Goal: Task Accomplishment & Management: Use online tool/utility

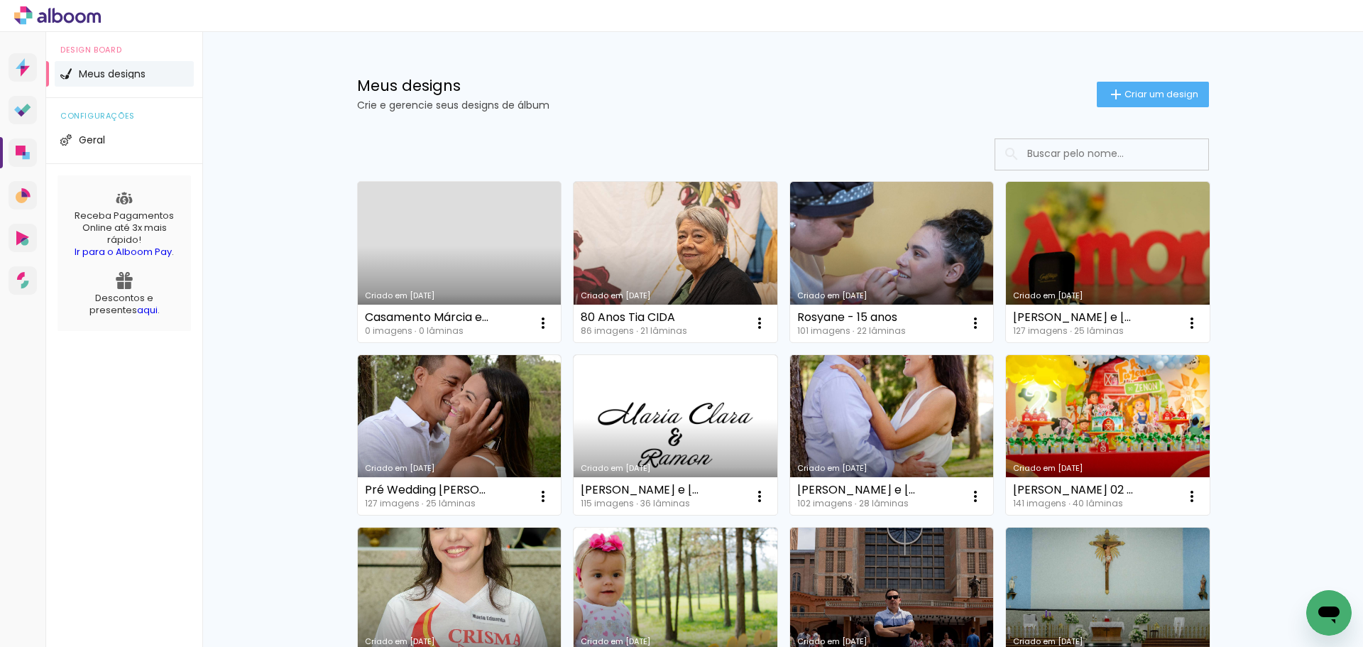
click at [441, 274] on link "Criado em [DATE]" at bounding box center [460, 262] width 204 height 160
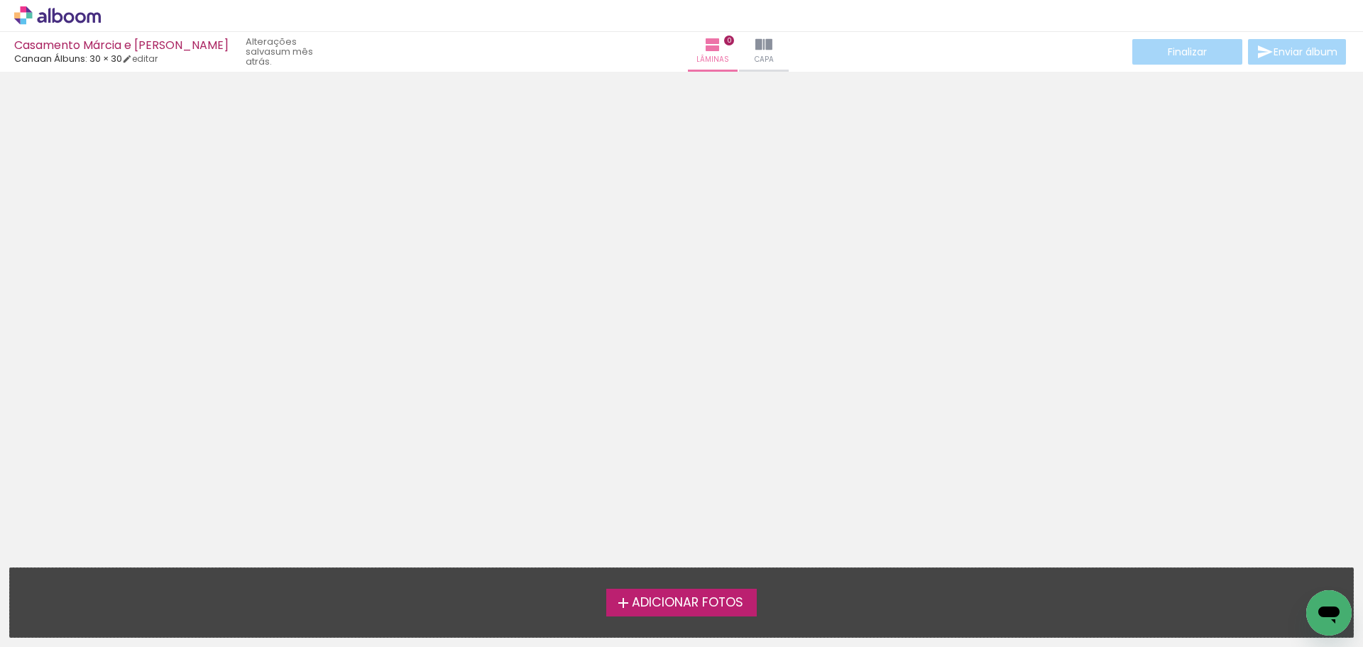
click at [676, 605] on span "Adicionar Fotos" at bounding box center [687, 603] width 111 height 13
click at [0, 0] on input "file" at bounding box center [0, 0] width 0 height 0
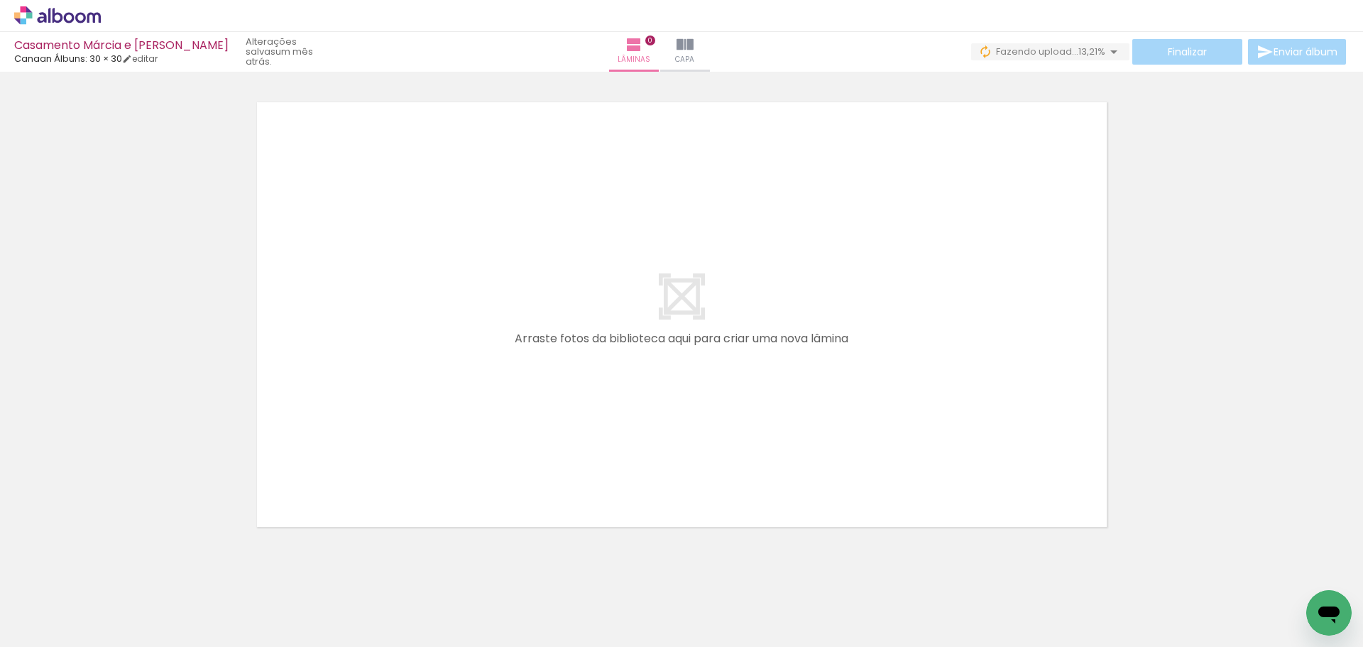
click at [1111, 50] on iron-icon at bounding box center [1114, 51] width 17 height 17
click at [1109, 57] on iron-icon at bounding box center [1114, 51] width 17 height 17
click at [1109, 55] on iron-icon at bounding box center [1114, 51] width 17 height 17
click at [149, 286] on div at bounding box center [681, 296] width 1363 height 477
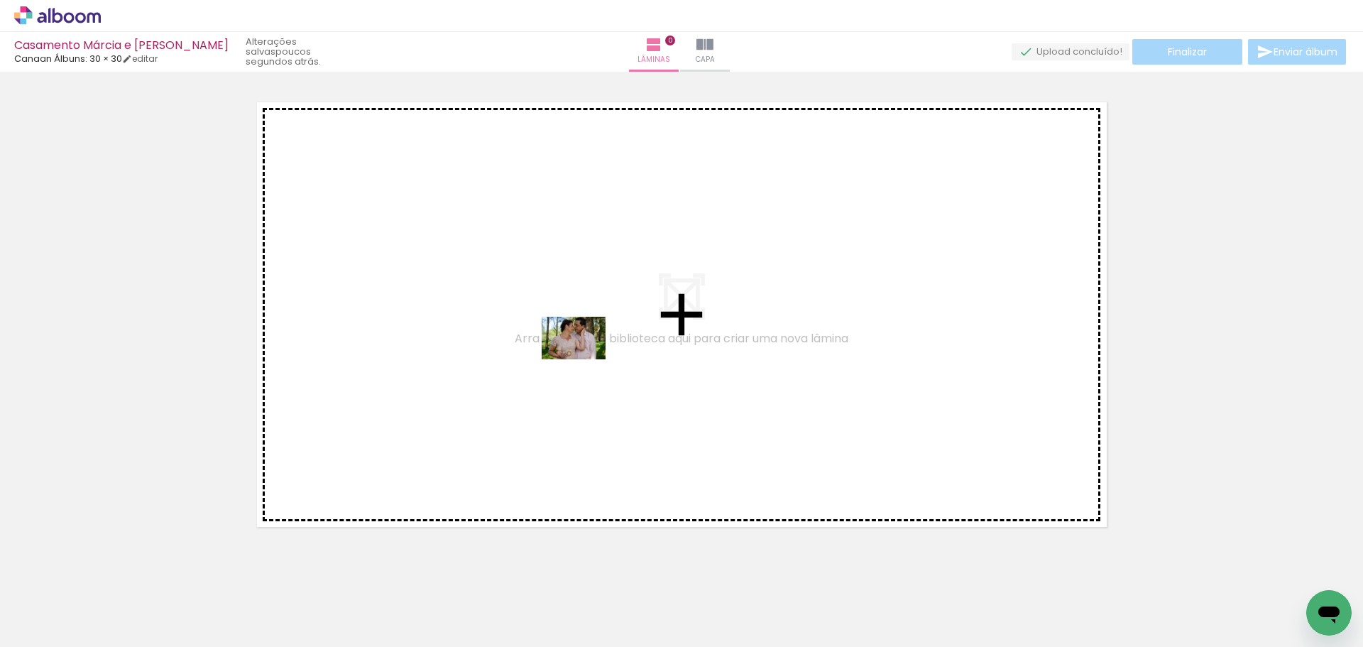
drag, startPoint x: 156, startPoint y: 598, endPoint x: 584, endPoint y: 359, distance: 490.2
click at [584, 359] on quentale-workspace at bounding box center [681, 323] width 1363 height 647
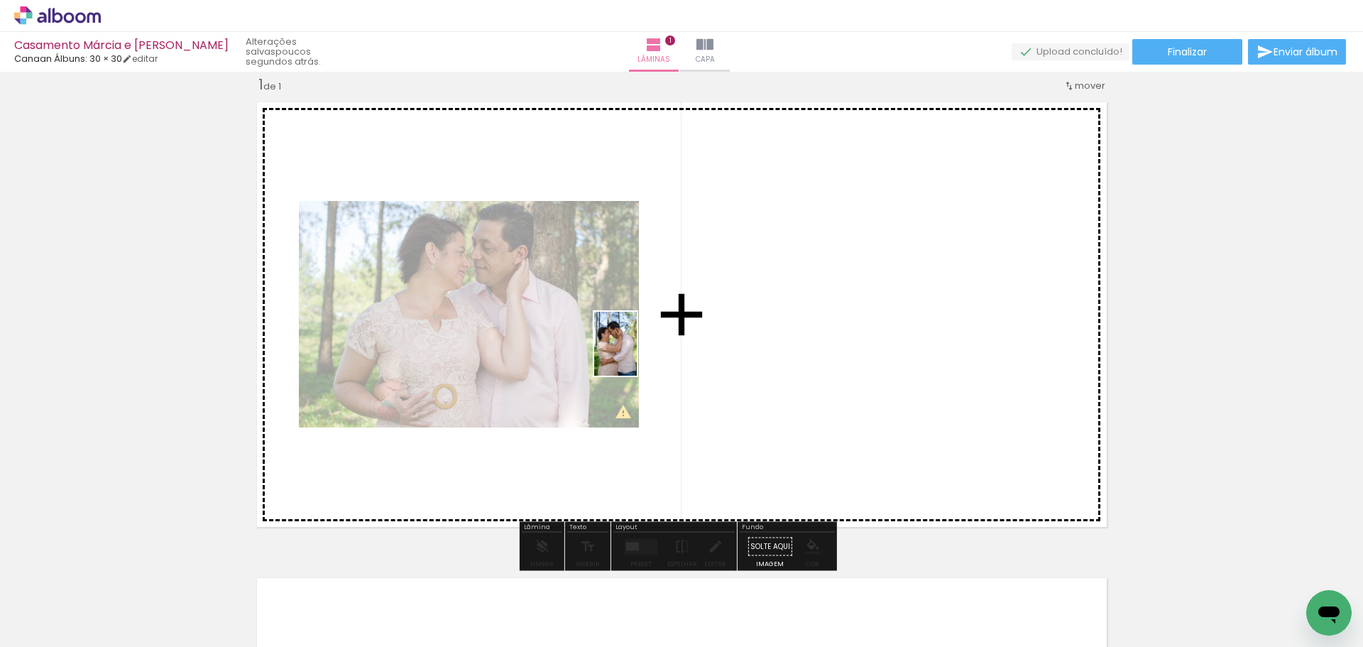
drag, startPoint x: 467, startPoint y: 601, endPoint x: 637, endPoint y: 354, distance: 300.2
click at [637, 354] on quentale-workspace at bounding box center [681, 323] width 1363 height 647
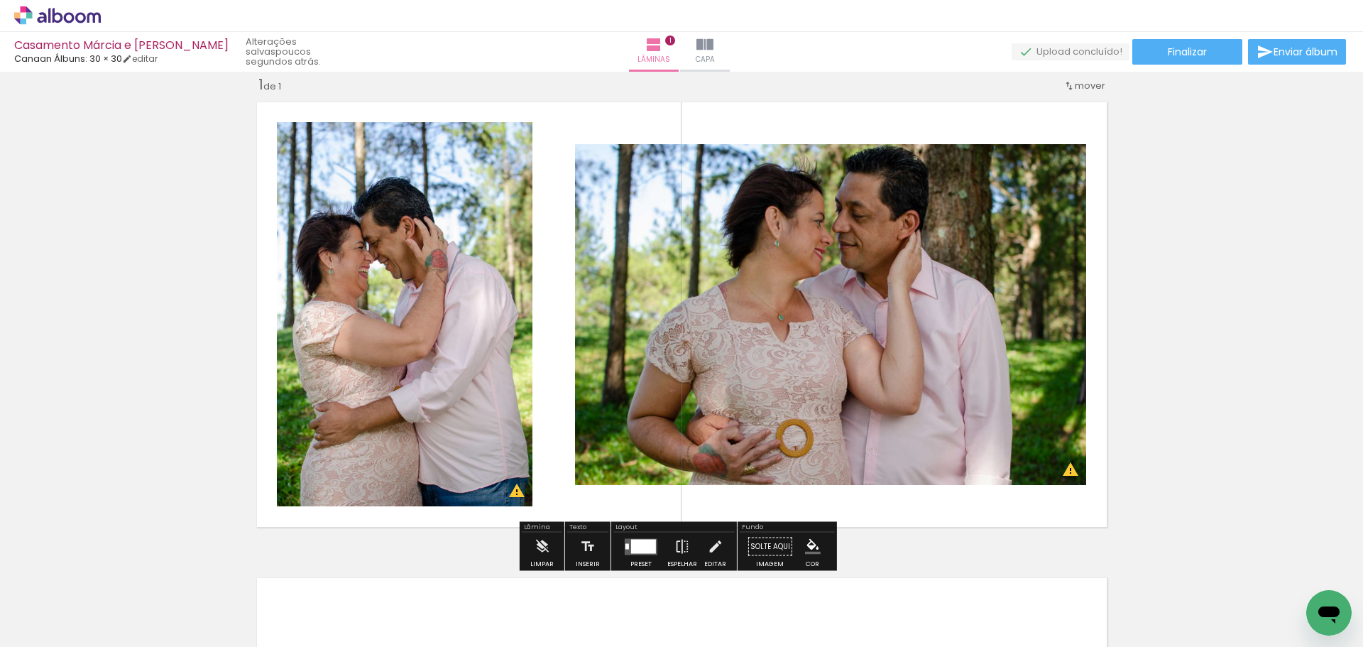
click at [76, 601] on iron-icon at bounding box center [72, 604] width 11 height 11
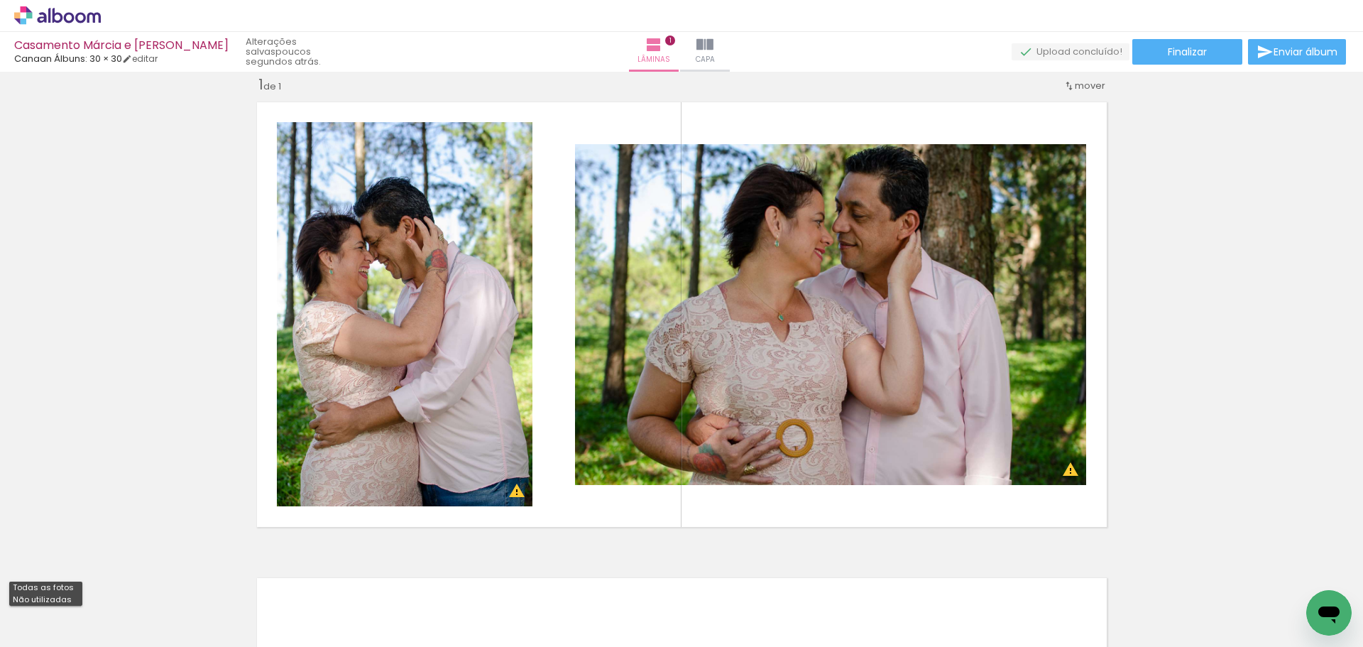
click at [0, 0] on slot "Não utilizadas" at bounding box center [0, 0] width 0 height 0
type input "Não utilizadas"
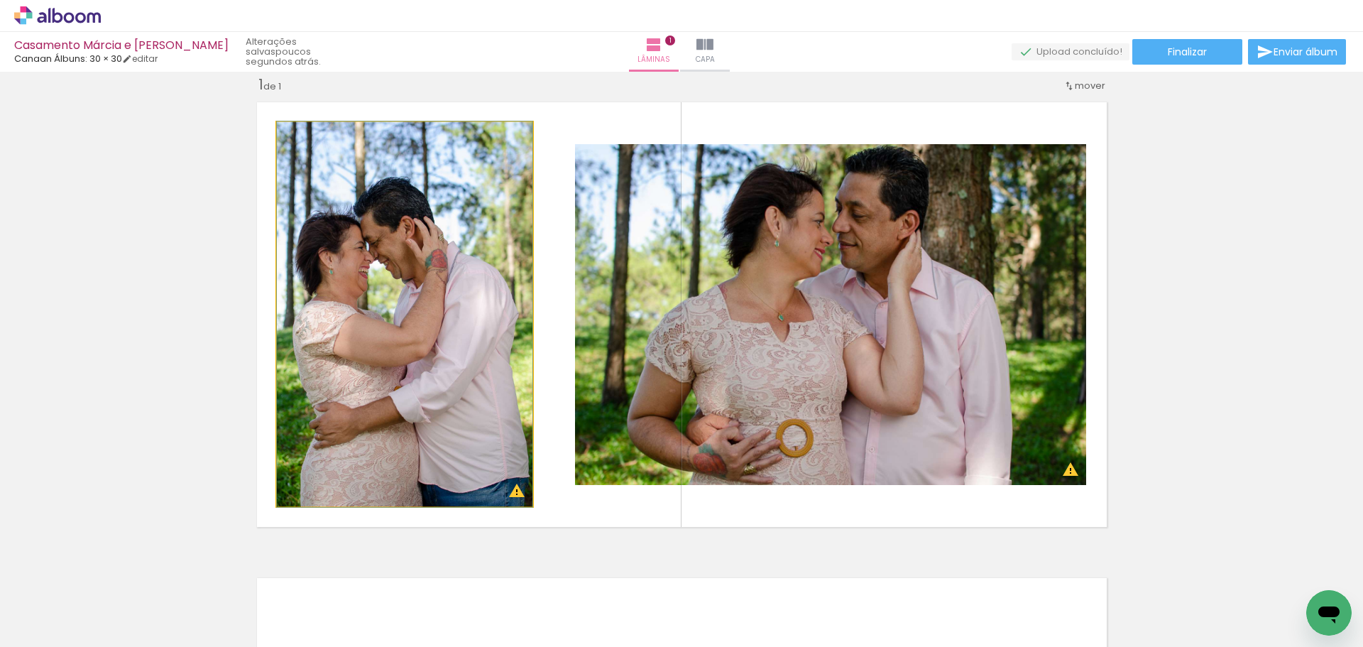
click at [410, 236] on quentale-photo at bounding box center [405, 314] width 256 height 384
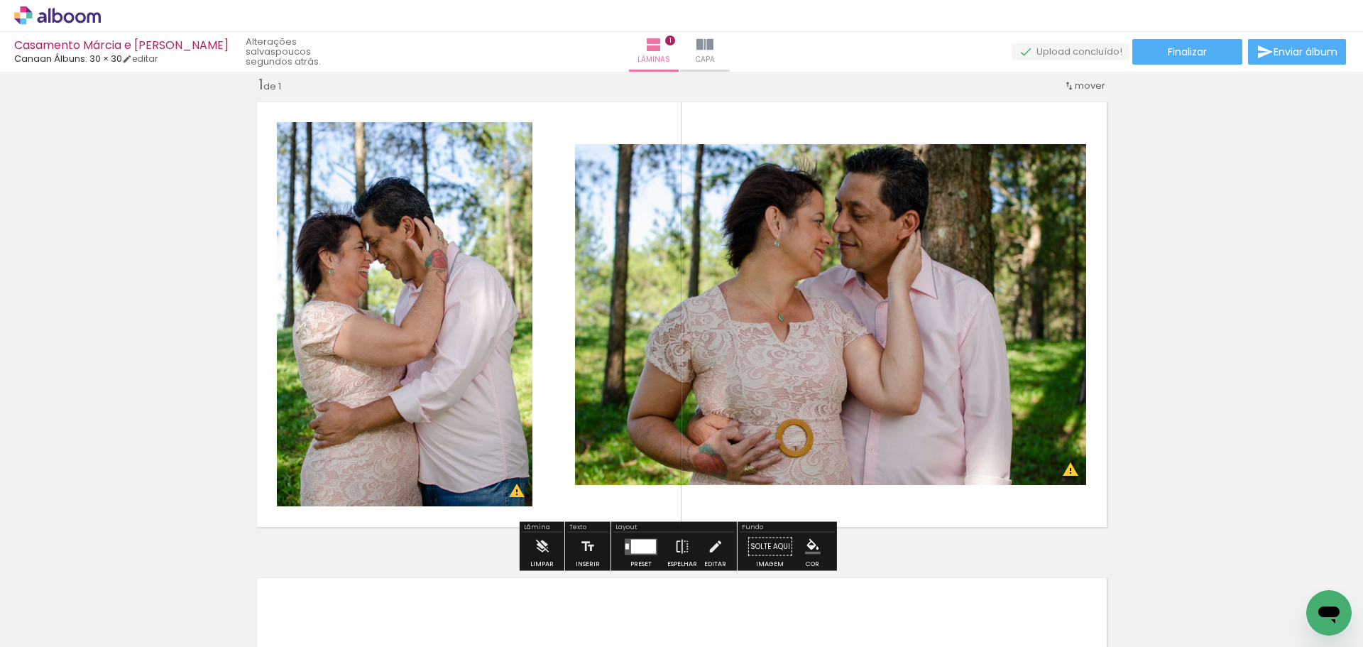
click at [643, 545] on div at bounding box center [643, 546] width 25 height 14
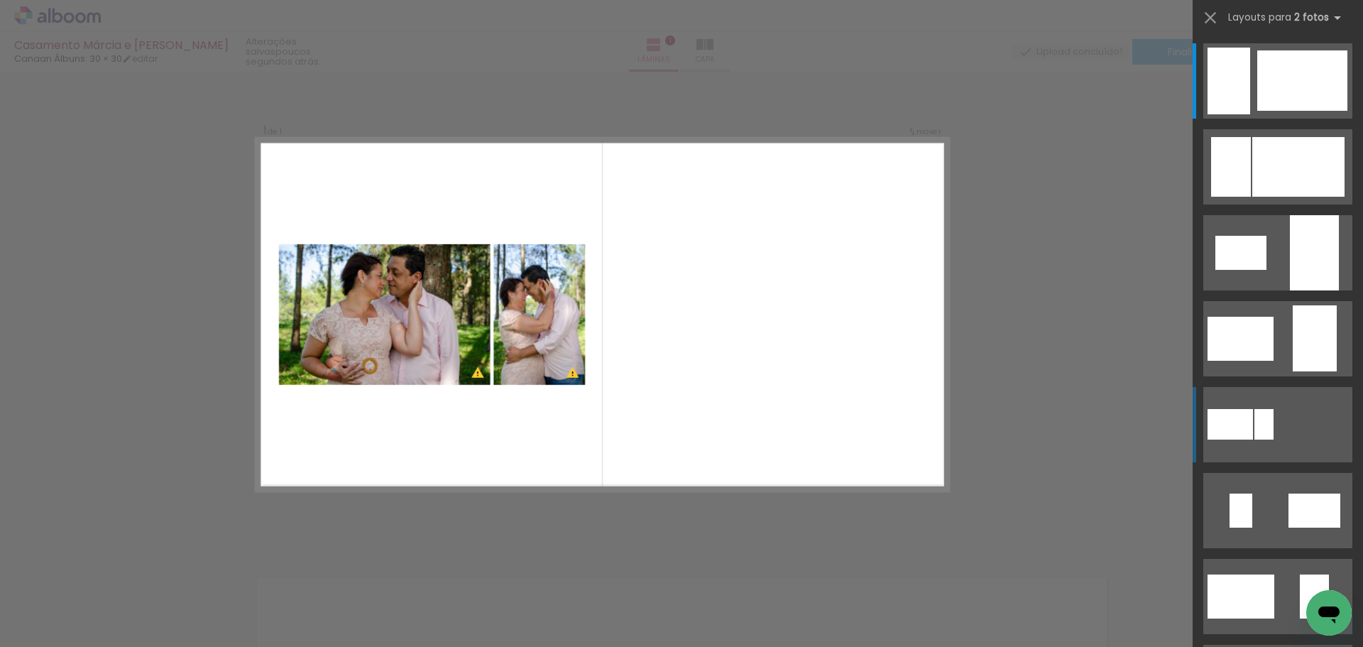
click at [1255, 425] on div at bounding box center [1264, 424] width 19 height 31
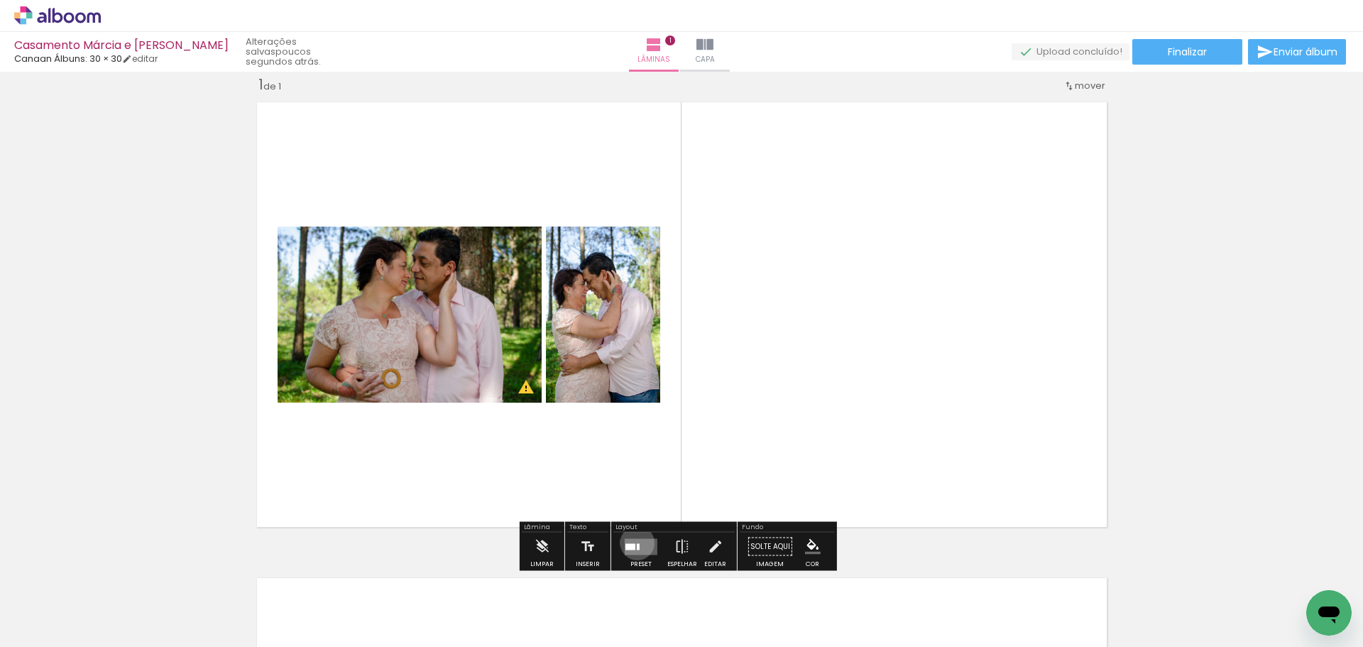
click at [634, 543] on quentale-layouter at bounding box center [641, 546] width 33 height 16
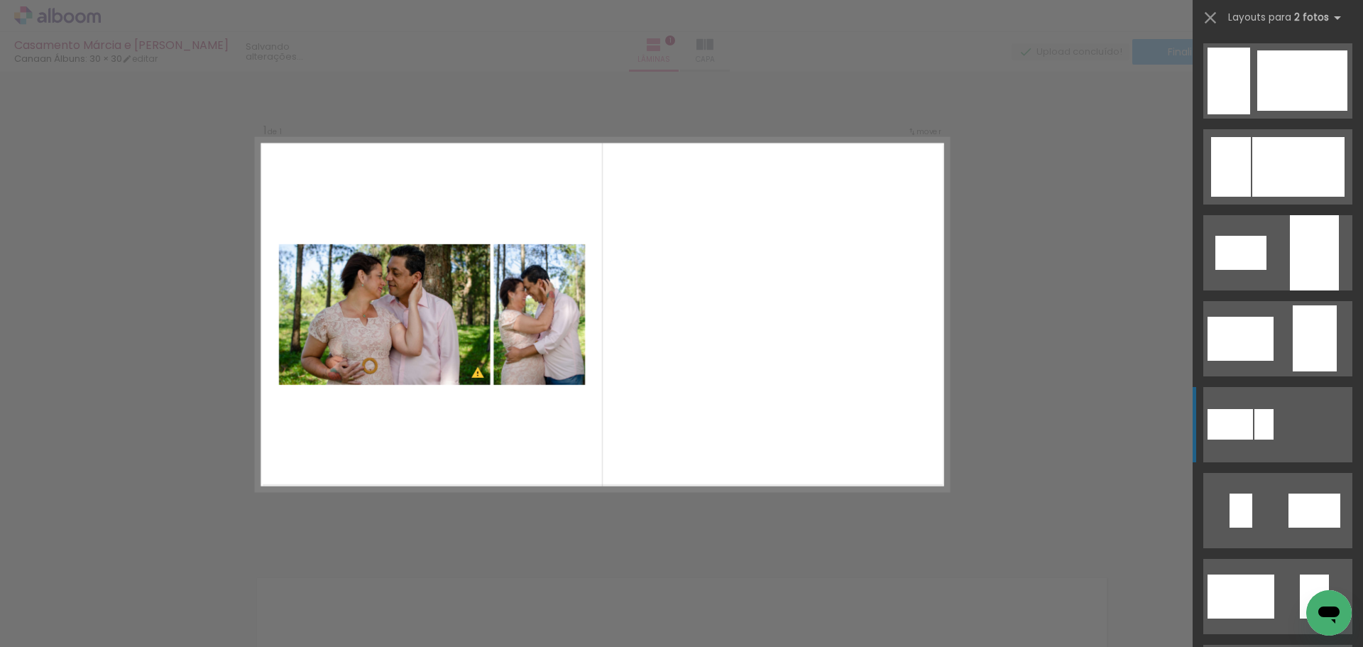
scroll to position [344, 0]
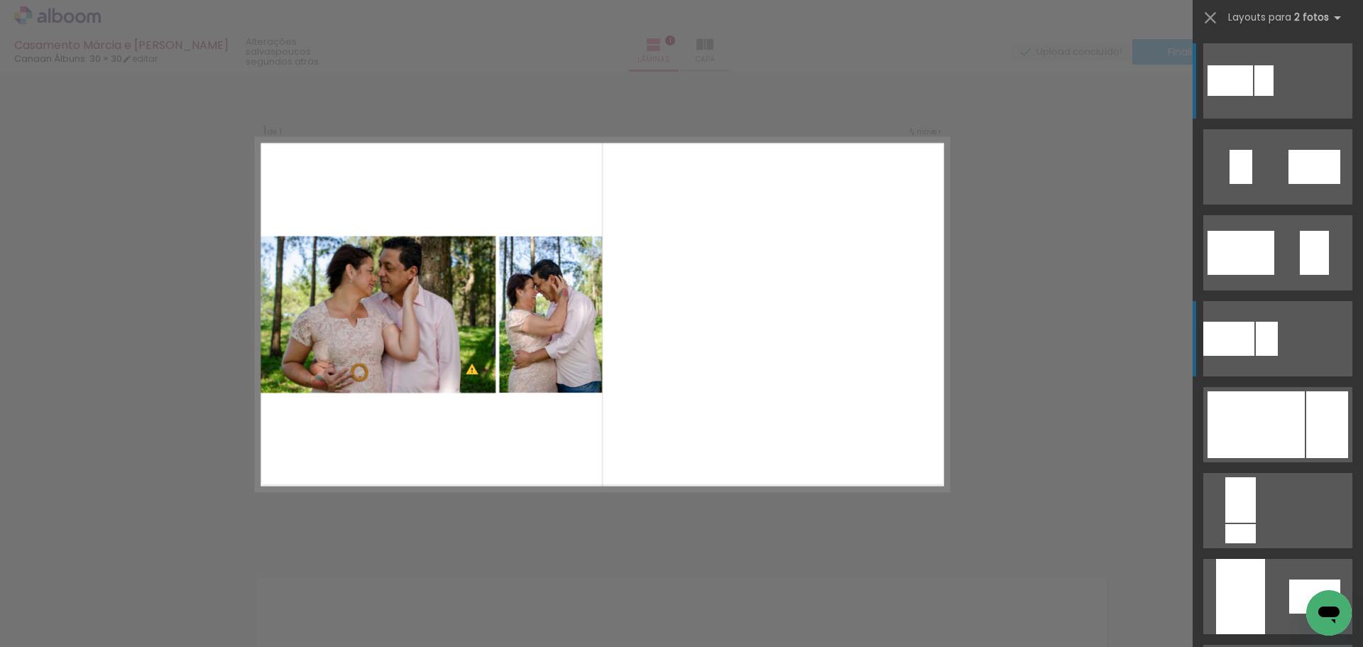
click at [1216, 346] on div at bounding box center [1229, 339] width 51 height 34
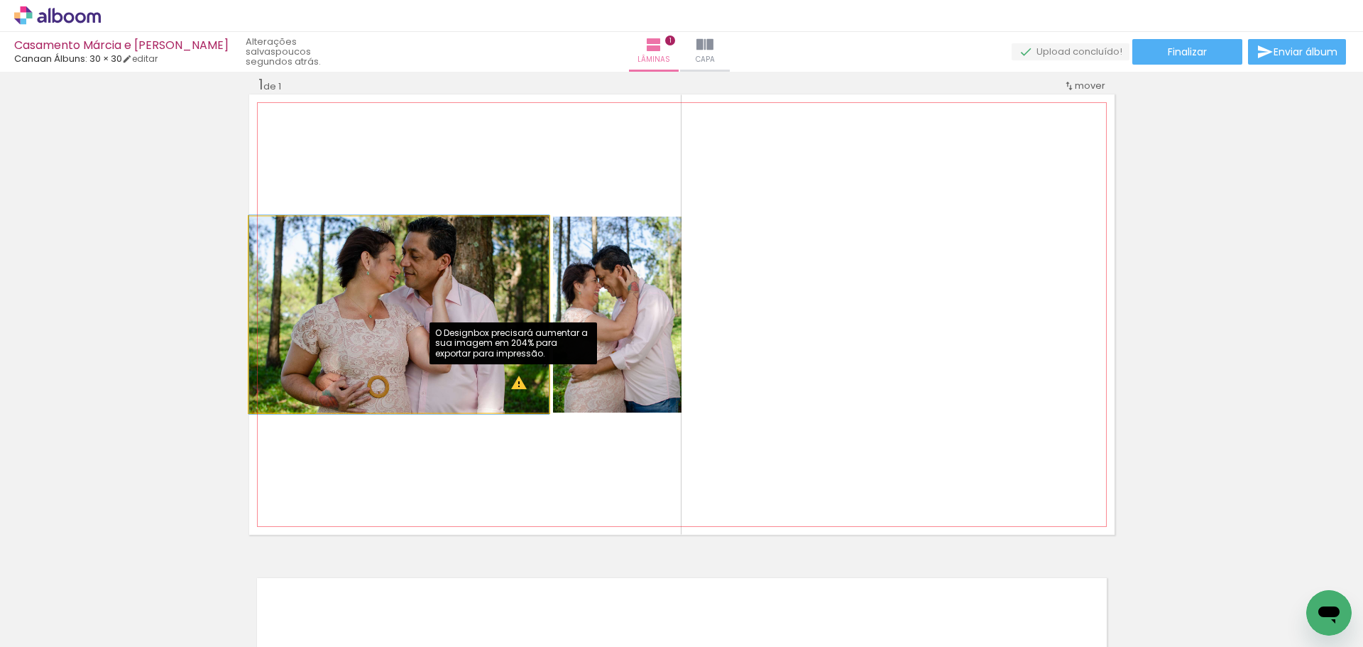
click at [513, 383] on quentale-photo at bounding box center [399, 315] width 300 height 196
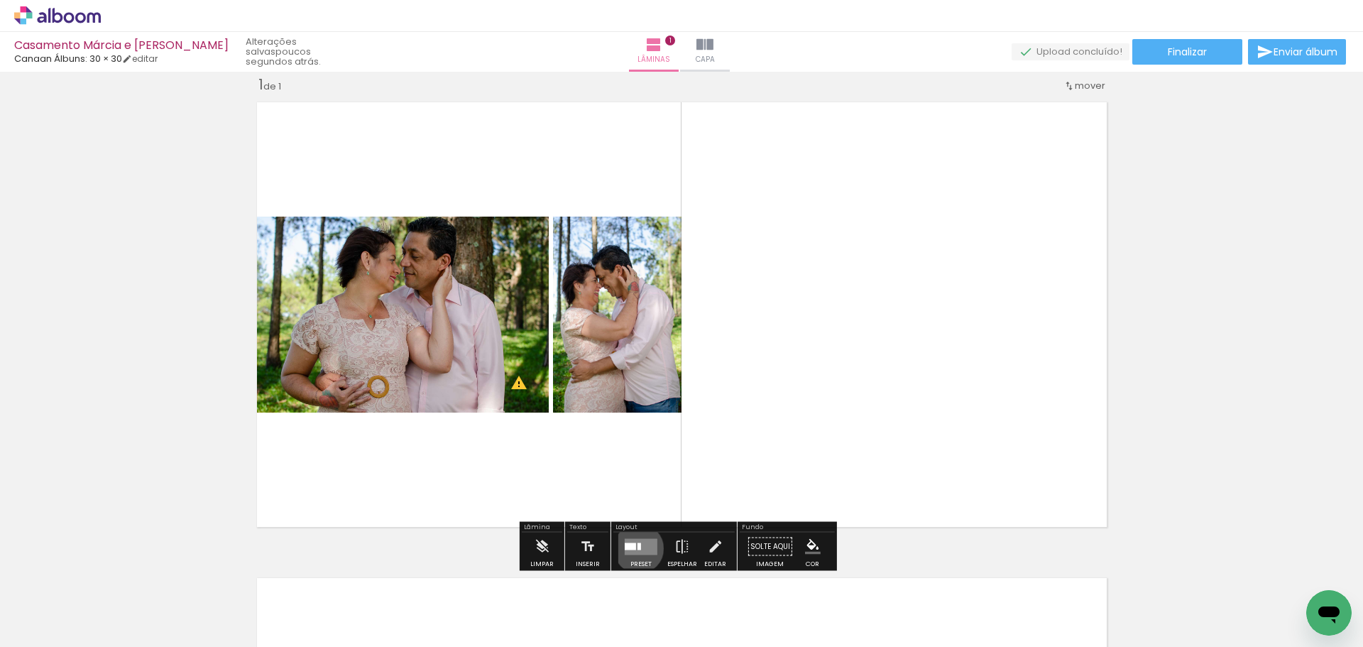
click at [638, 548] on div at bounding box center [640, 546] width 4 height 7
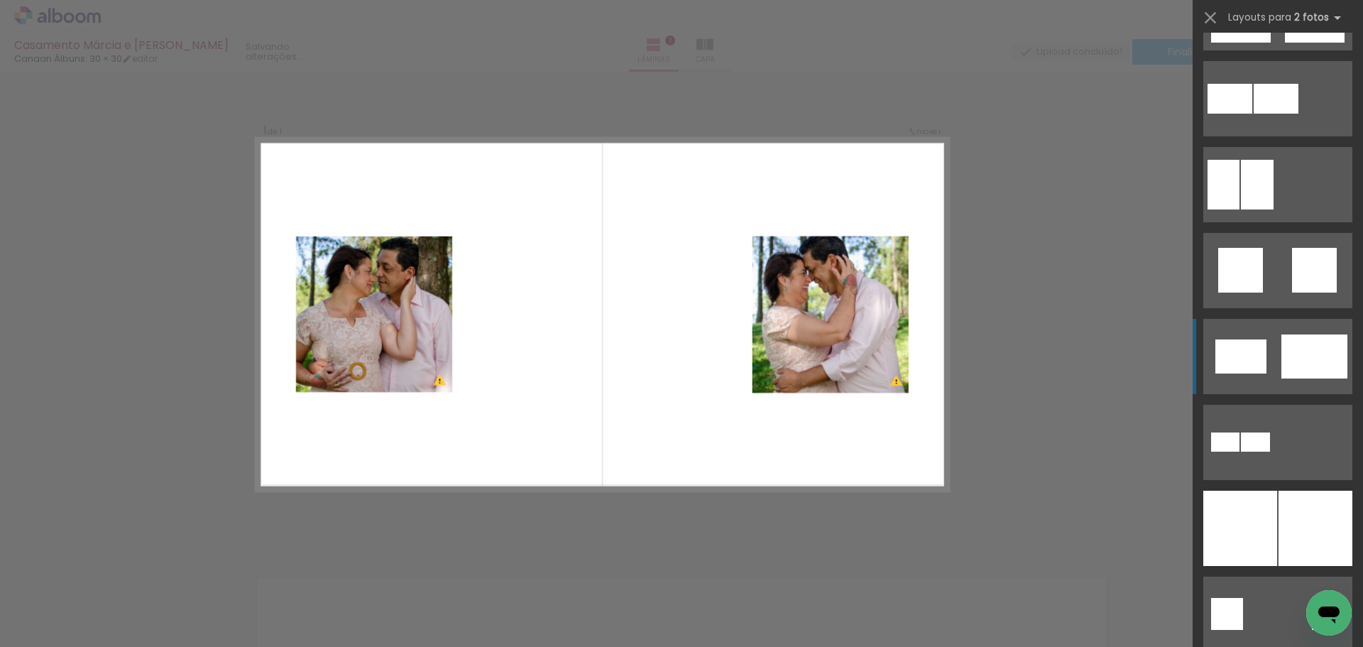
scroll to position [2874, 0]
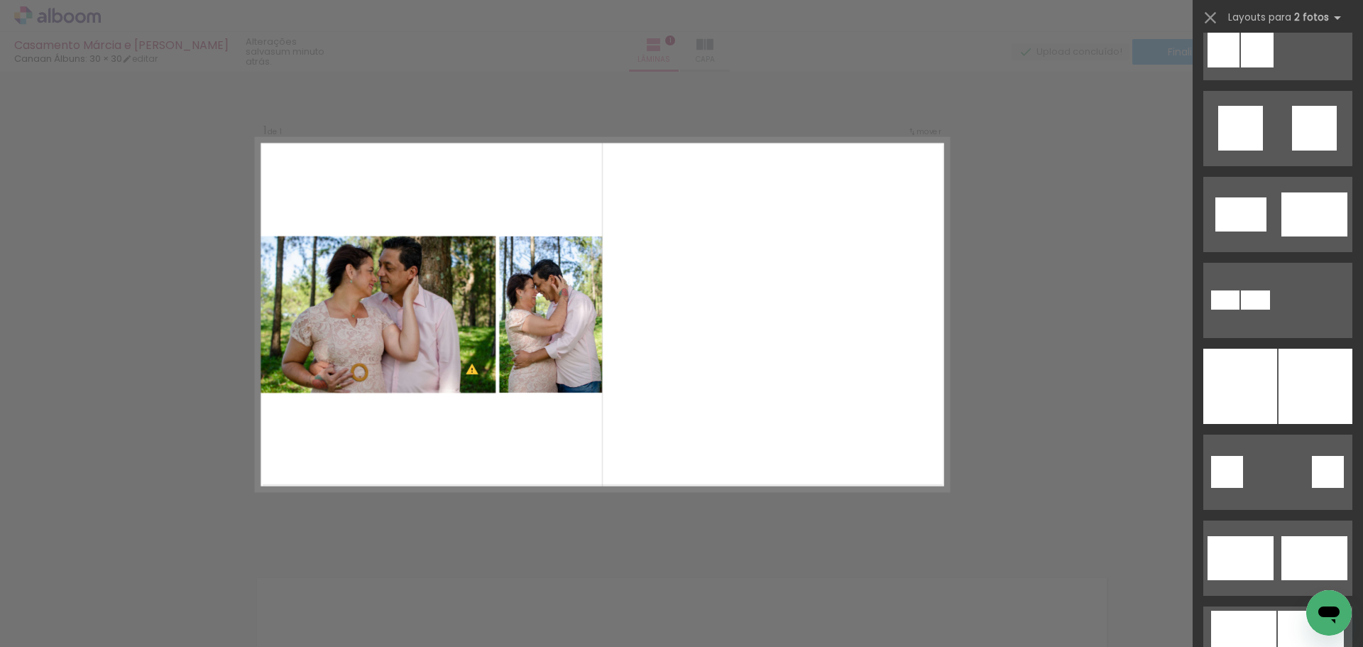
click at [1018, 148] on div "Confirmar Cancelar" at bounding box center [681, 546] width 1363 height 986
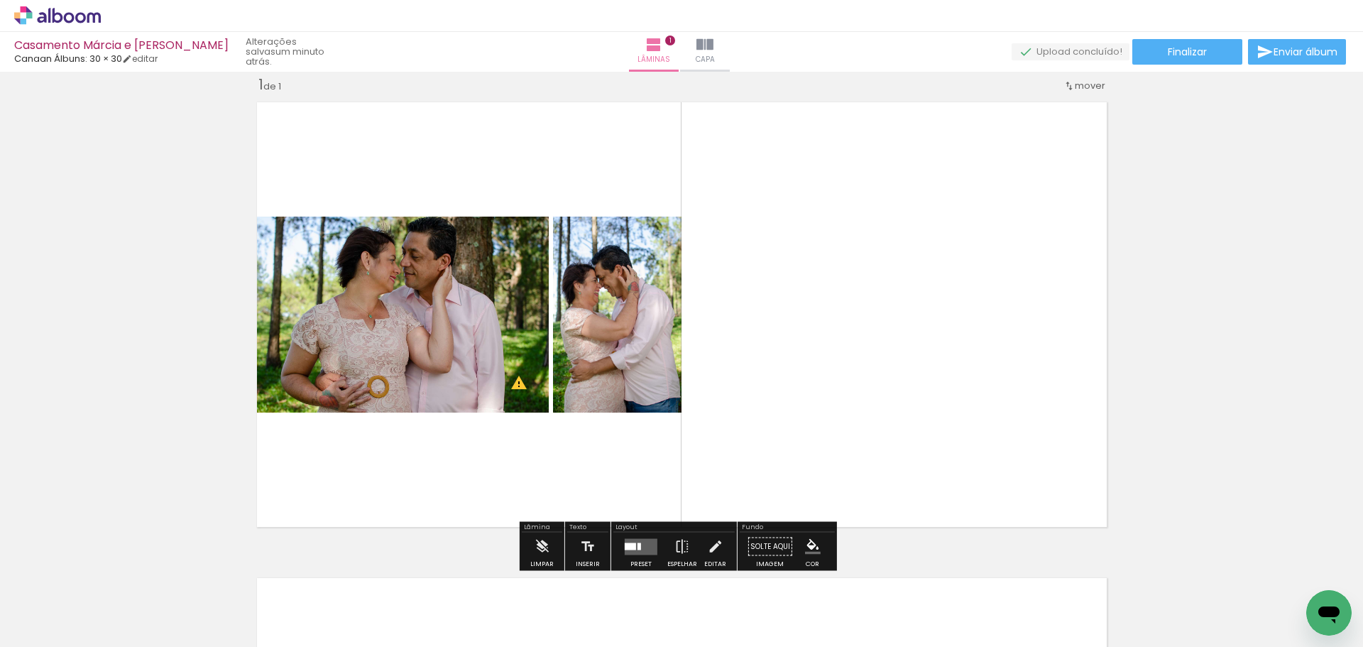
click at [119, 572] on iron-icon at bounding box center [111, 570] width 15 height 15
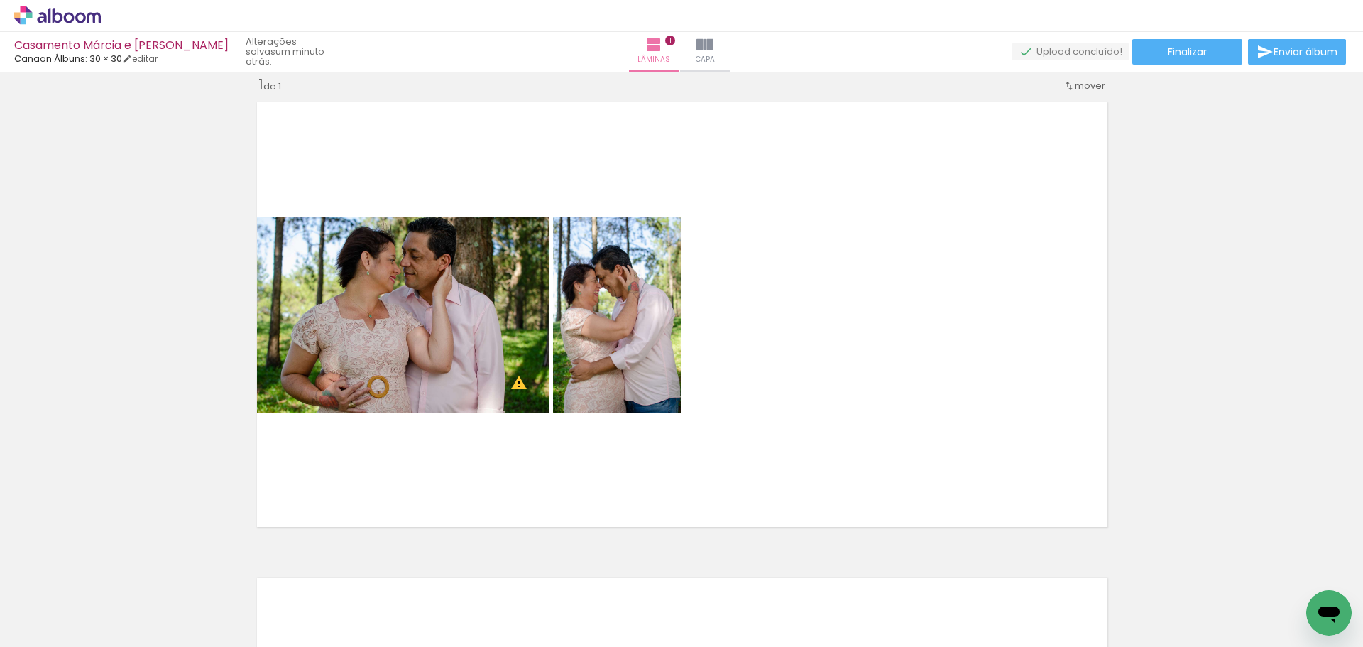
click at [119, 572] on iron-icon at bounding box center [111, 570] width 15 height 15
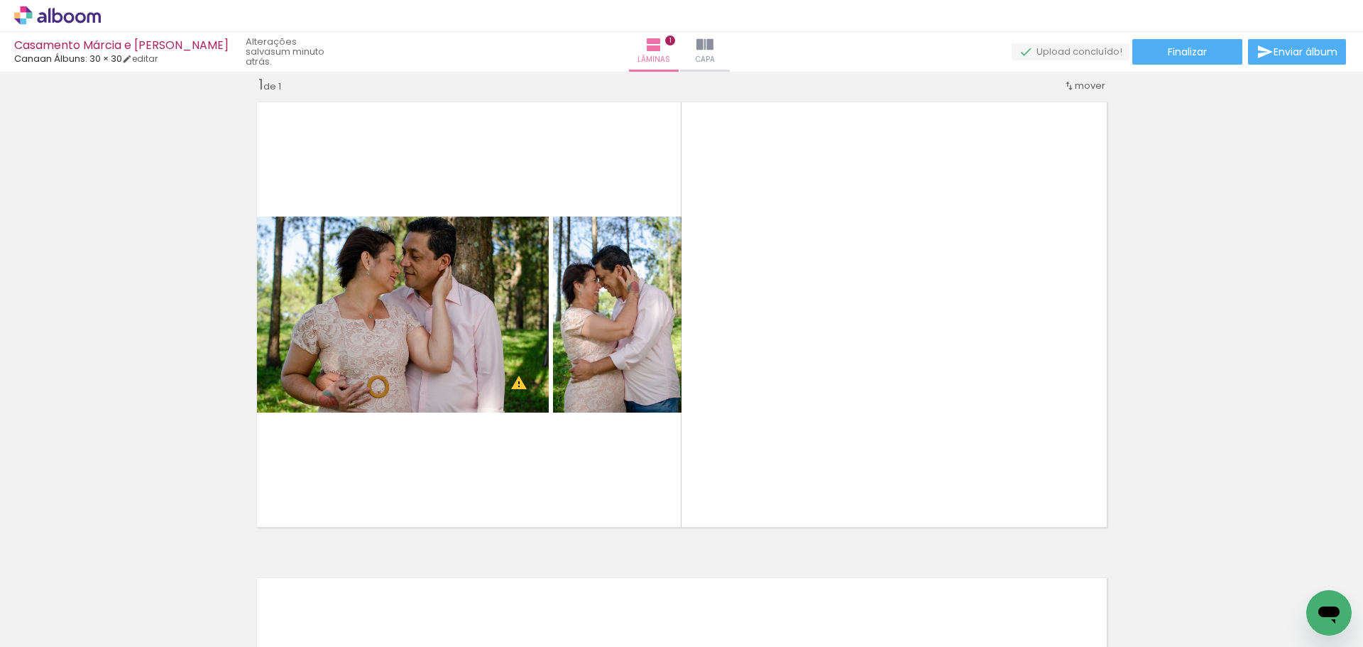
click at [119, 572] on iron-icon at bounding box center [111, 570] width 15 height 15
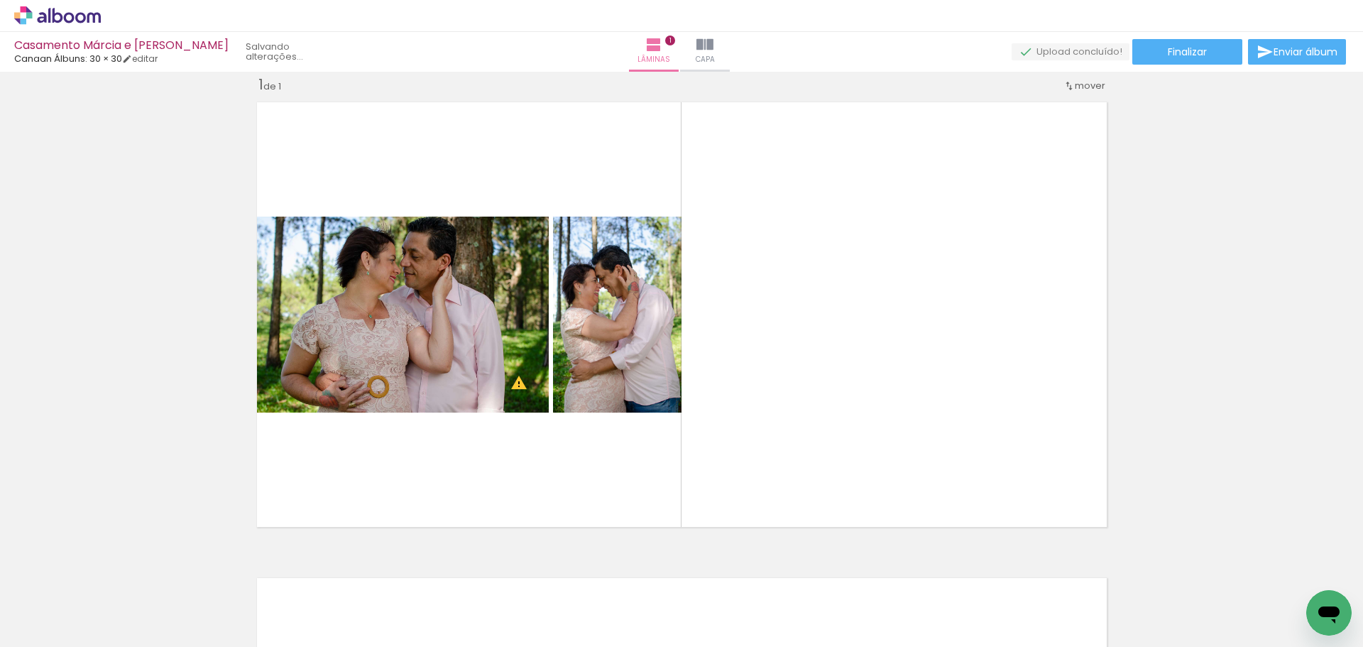
click at [119, 572] on iron-icon at bounding box center [111, 570] width 15 height 15
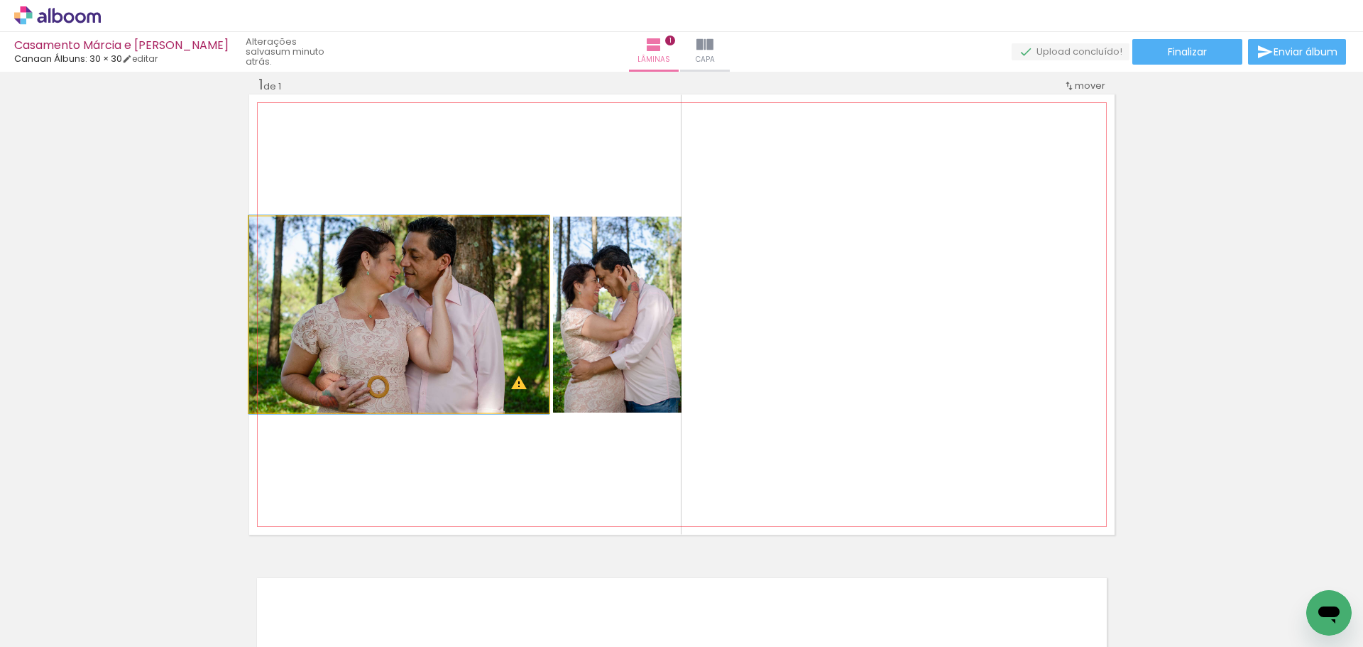
click at [442, 327] on quentale-photo at bounding box center [399, 315] width 300 height 196
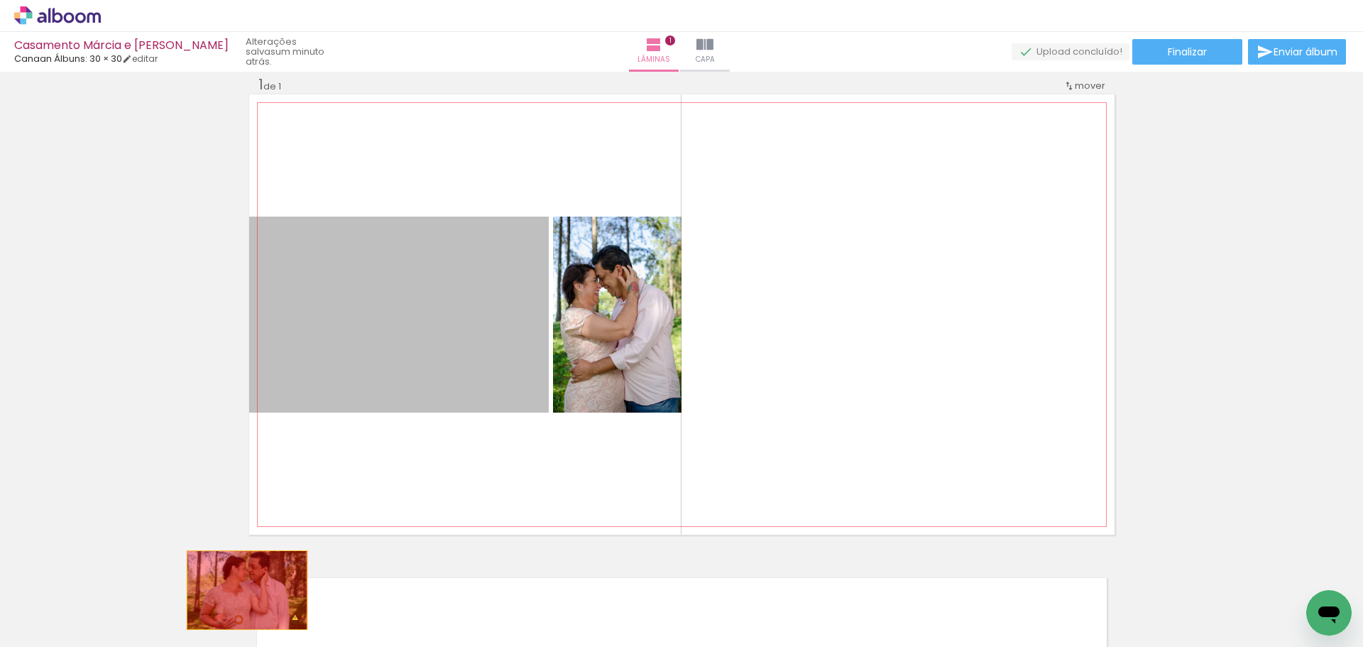
drag, startPoint x: 442, startPoint y: 325, endPoint x: 240, endPoint y: 592, distance: 335.0
click at [240, 592] on quentale-workspace at bounding box center [681, 323] width 1363 height 647
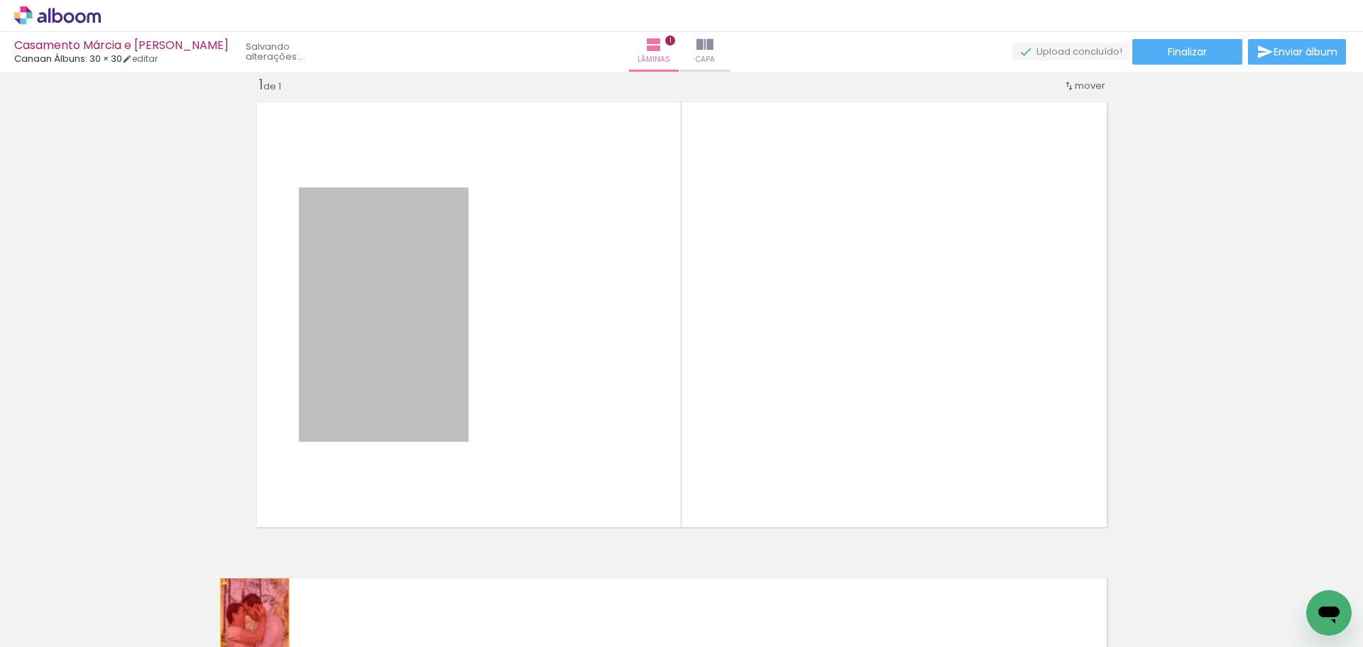
drag, startPoint x: 402, startPoint y: 320, endPoint x: 249, endPoint y: 629, distance: 345.2
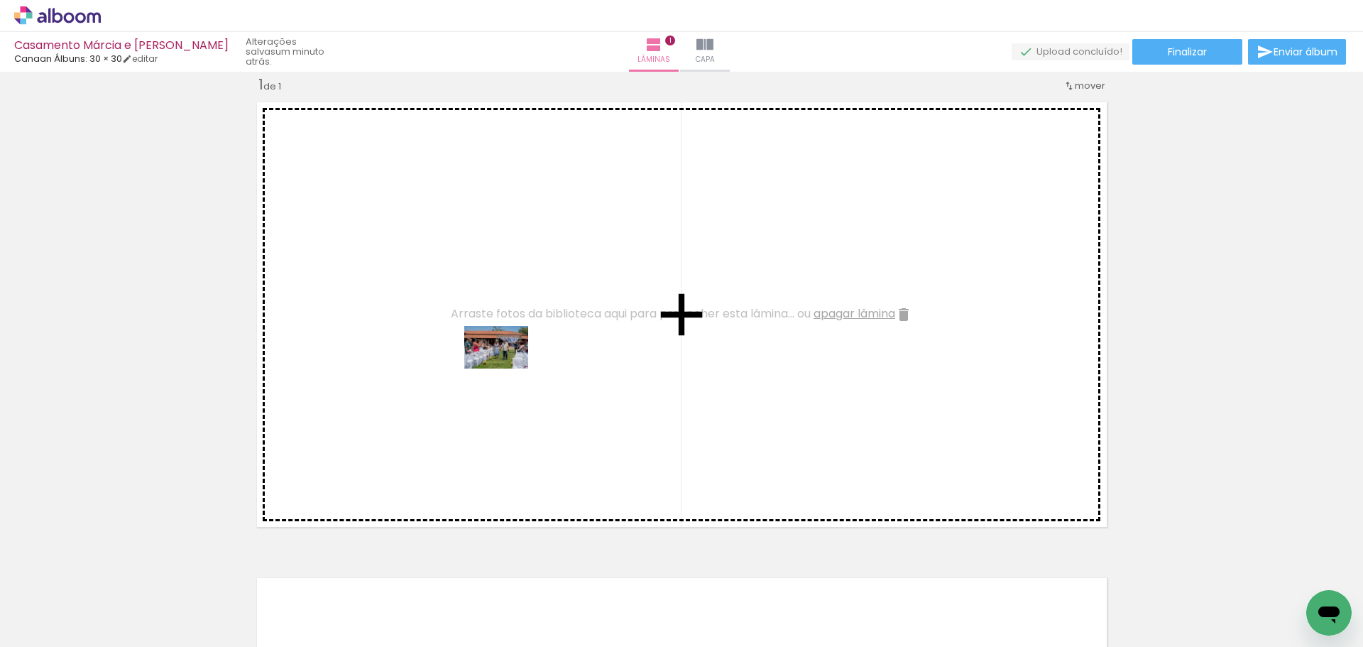
drag, startPoint x: 315, startPoint y: 607, endPoint x: 507, endPoint y: 369, distance: 306.5
click at [507, 369] on quentale-workspace at bounding box center [681, 323] width 1363 height 647
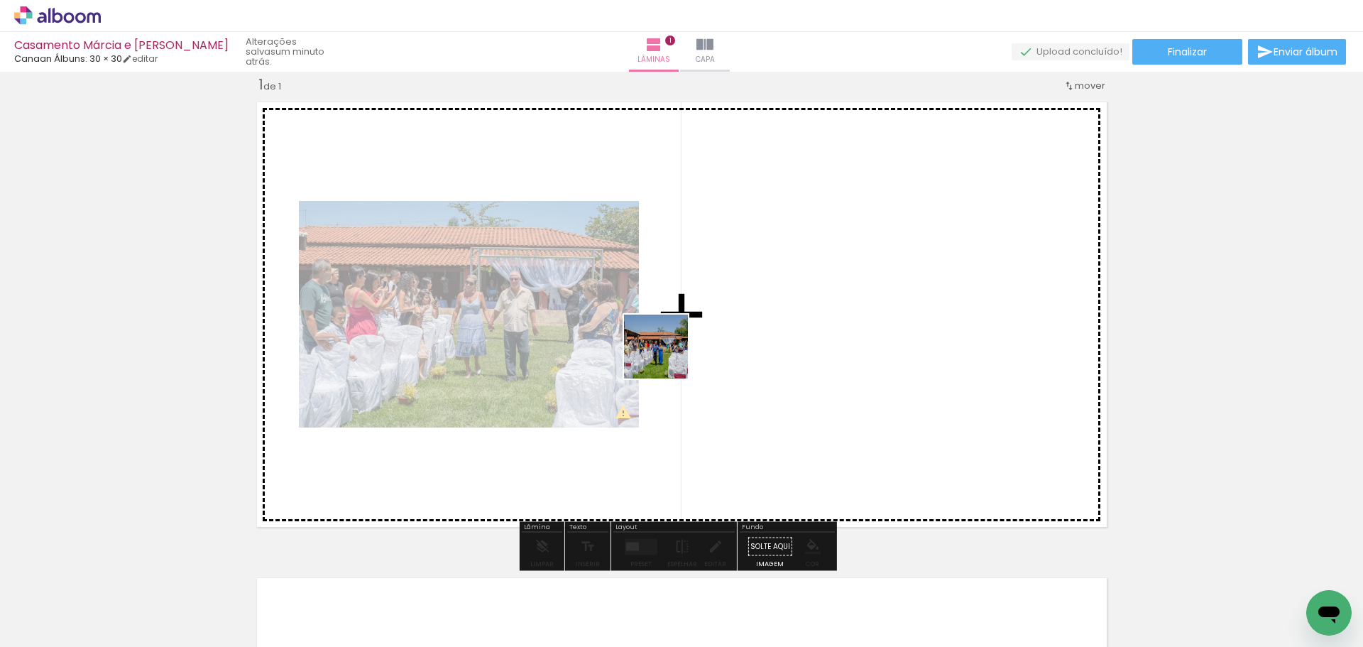
drag, startPoint x: 374, startPoint y: 605, endPoint x: 668, endPoint y: 356, distance: 385.0
click at [668, 356] on quentale-workspace at bounding box center [681, 323] width 1363 height 647
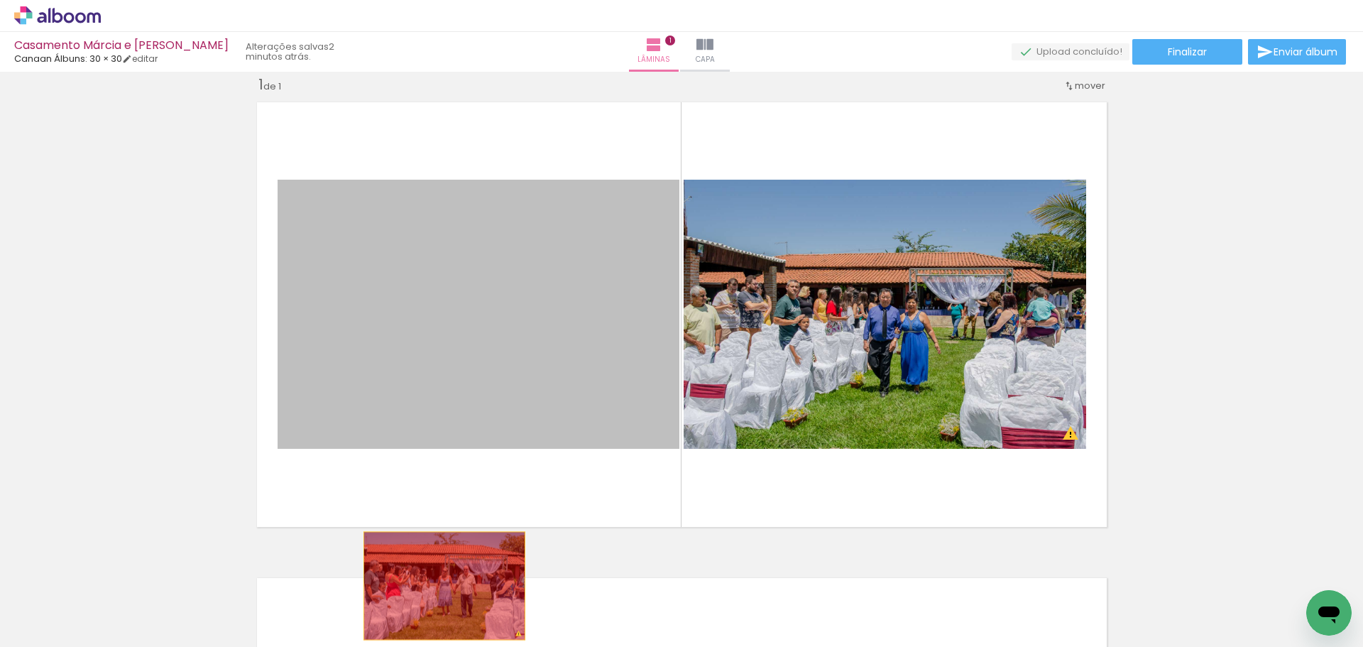
drag, startPoint x: 555, startPoint y: 302, endPoint x: 439, endPoint y: 586, distance: 306.7
click at [439, 586] on quentale-workspace at bounding box center [681, 323] width 1363 height 647
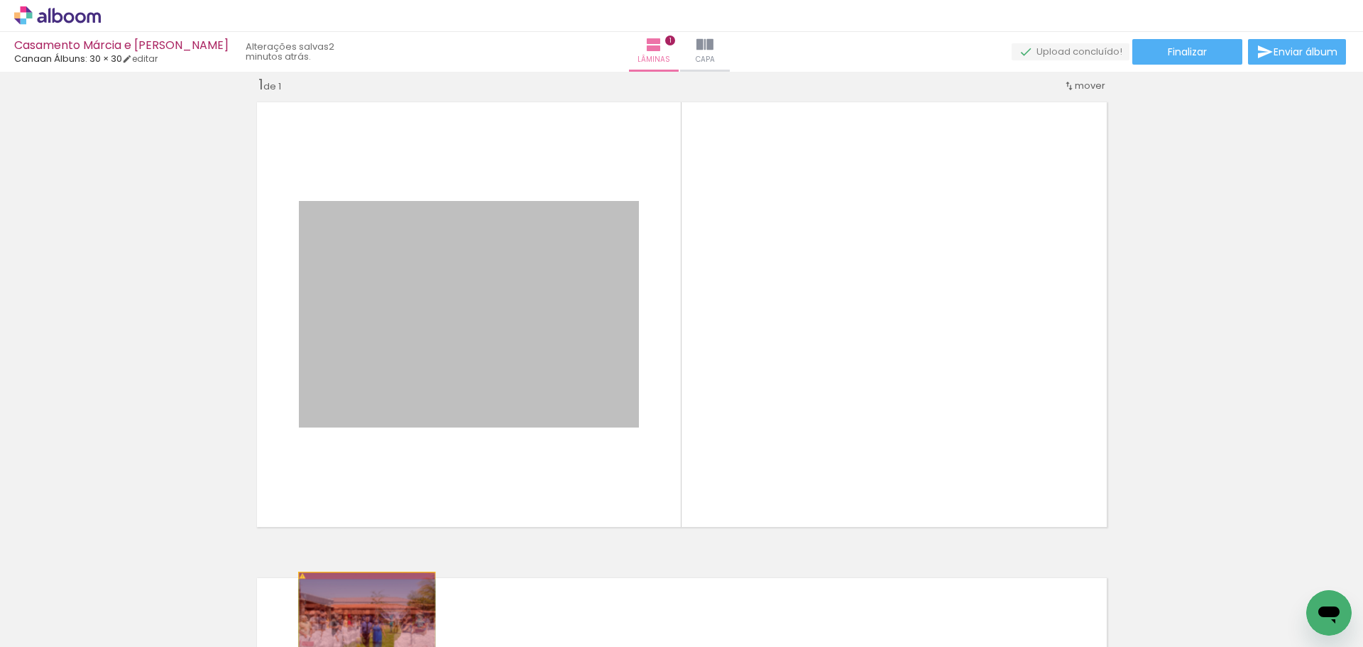
drag, startPoint x: 402, startPoint y: 349, endPoint x: 361, endPoint y: 618, distance: 272.2
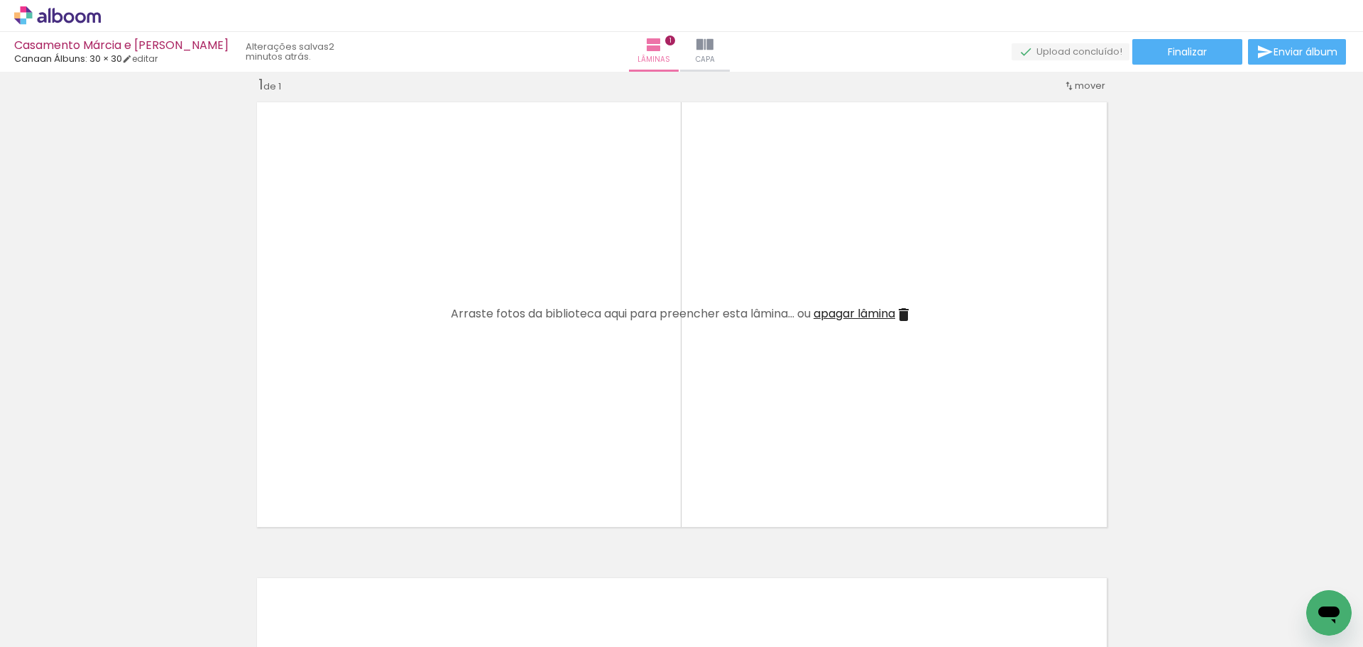
click at [116, 577] on iron-icon at bounding box center [111, 570] width 15 height 15
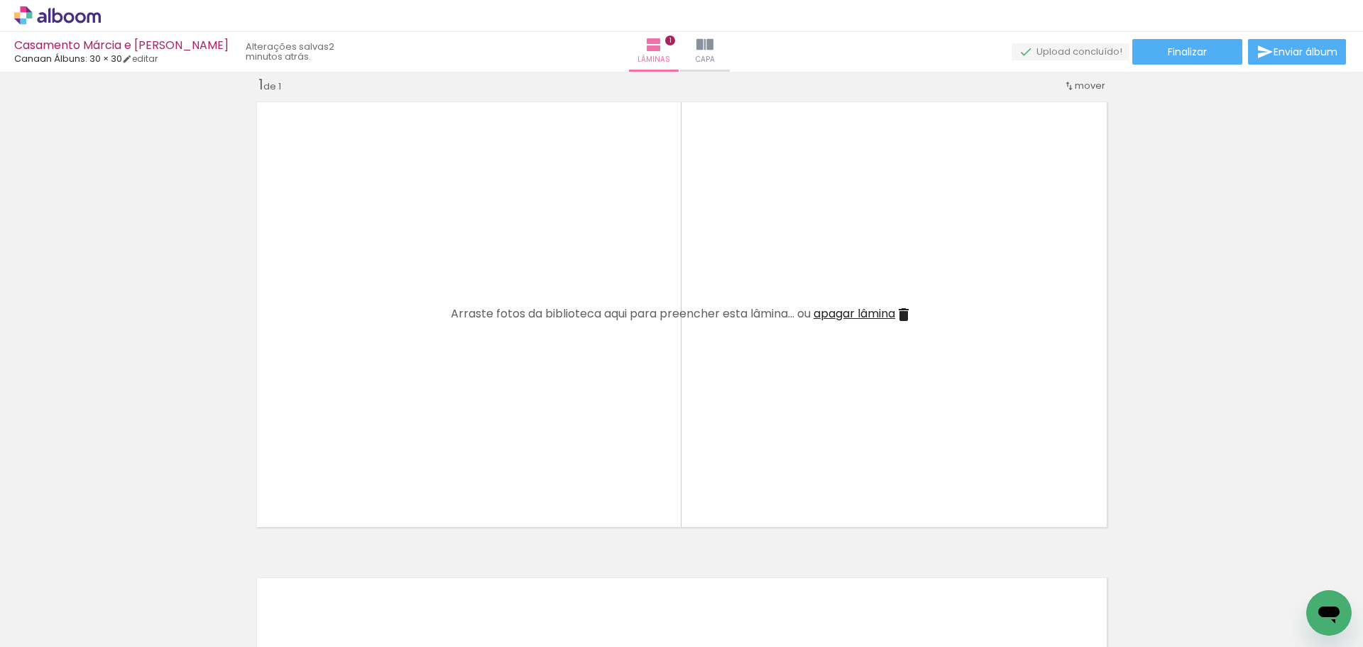
click at [116, 577] on iron-icon at bounding box center [111, 570] width 15 height 15
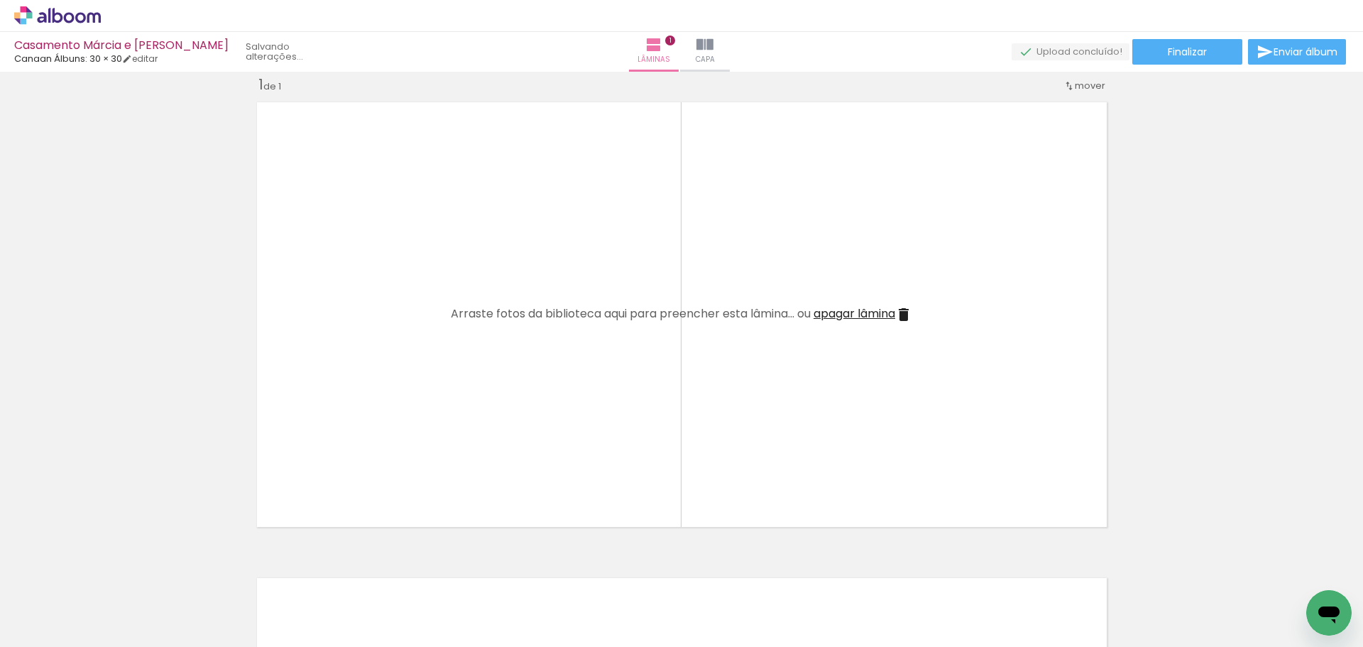
click at [116, 577] on iron-icon at bounding box center [111, 570] width 15 height 15
